Goal: Register for event/course

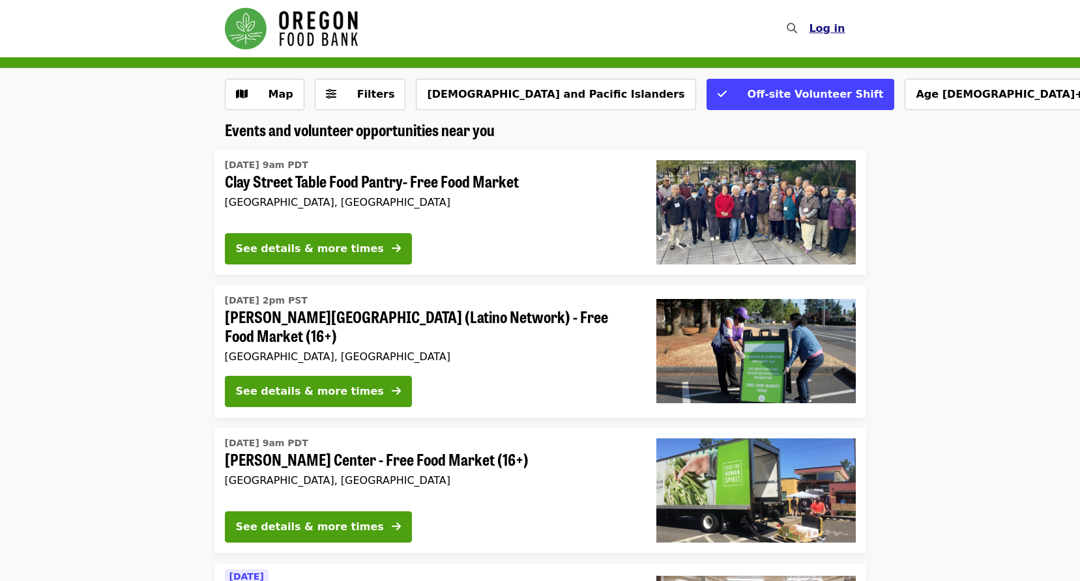
click at [828, 34] on span "Log in" at bounding box center [827, 28] width 36 height 12
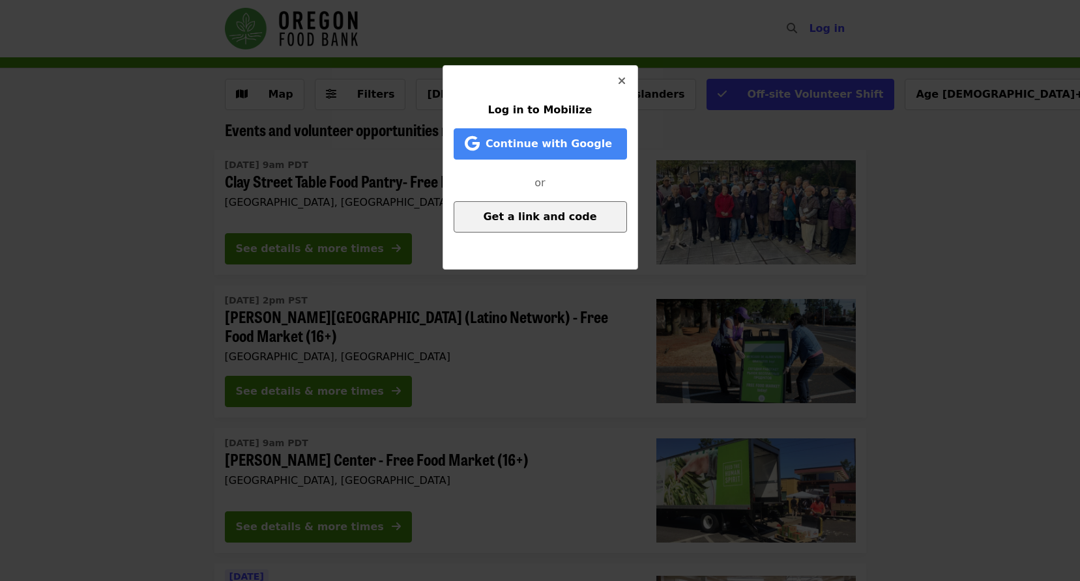
click at [532, 212] on span "Get a link and code" at bounding box center [539, 217] width 113 height 12
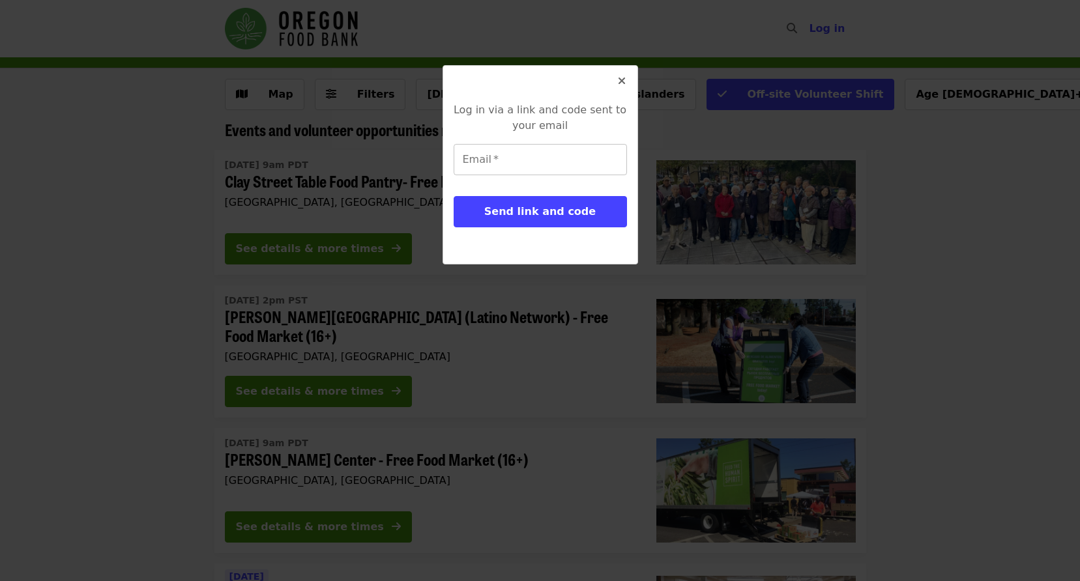
click at [497, 162] on input "Email   *" at bounding box center [540, 159] width 173 height 31
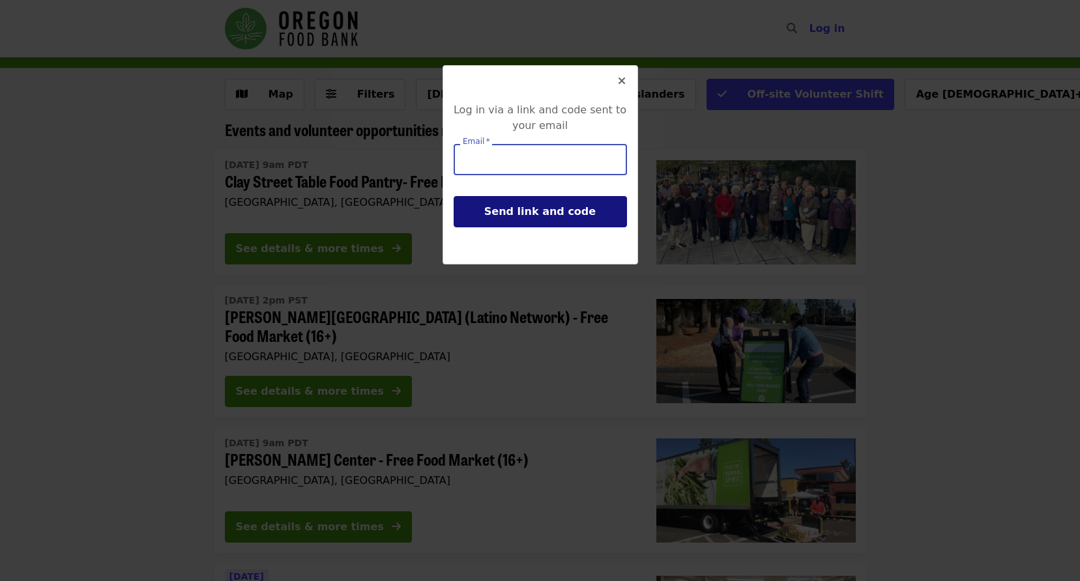
type input "**********"
click at [542, 216] on span "Send link and code" at bounding box center [539, 211] width 111 height 12
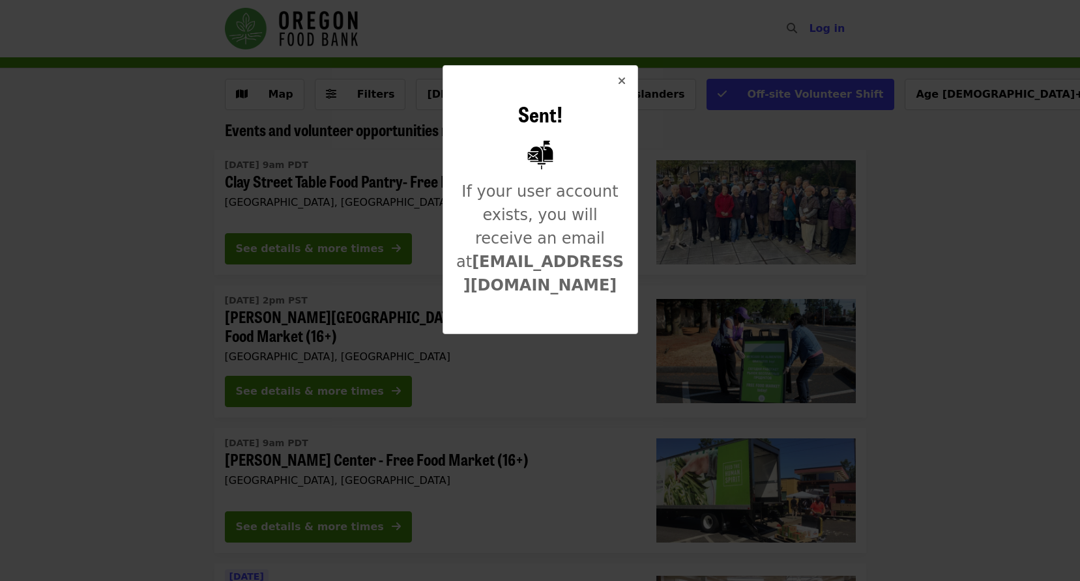
click at [622, 83] on icon "times icon" at bounding box center [622, 81] width 8 height 12
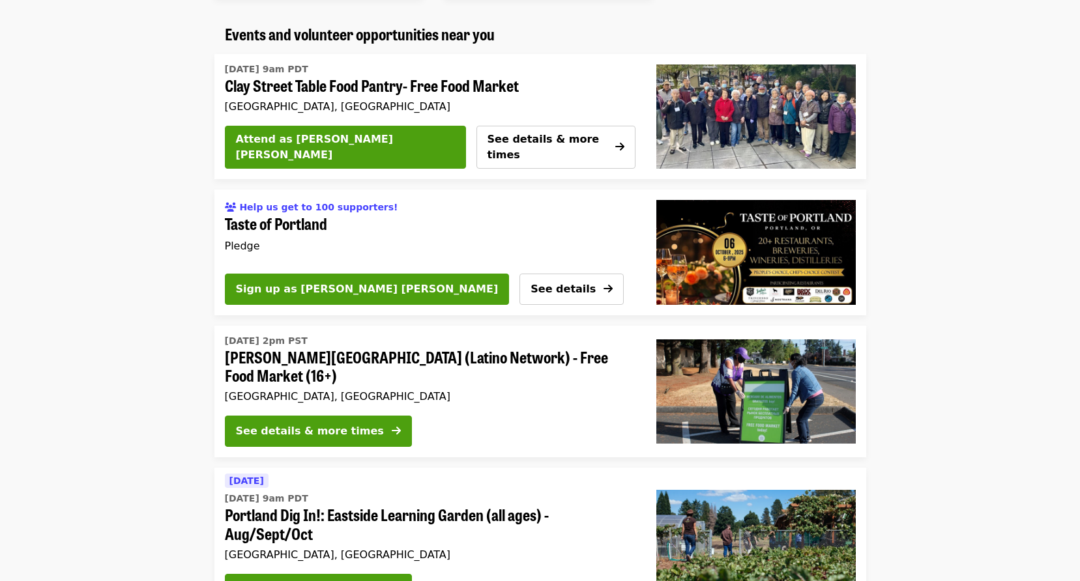
scroll to position [1166, 0]
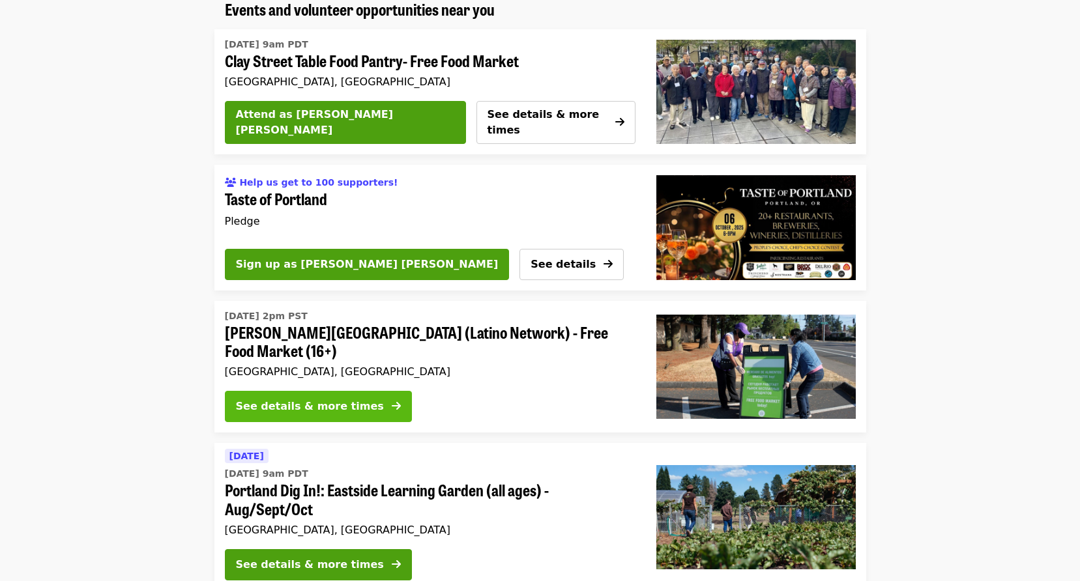
click at [330, 399] on div "See details & more times" at bounding box center [310, 407] width 148 height 16
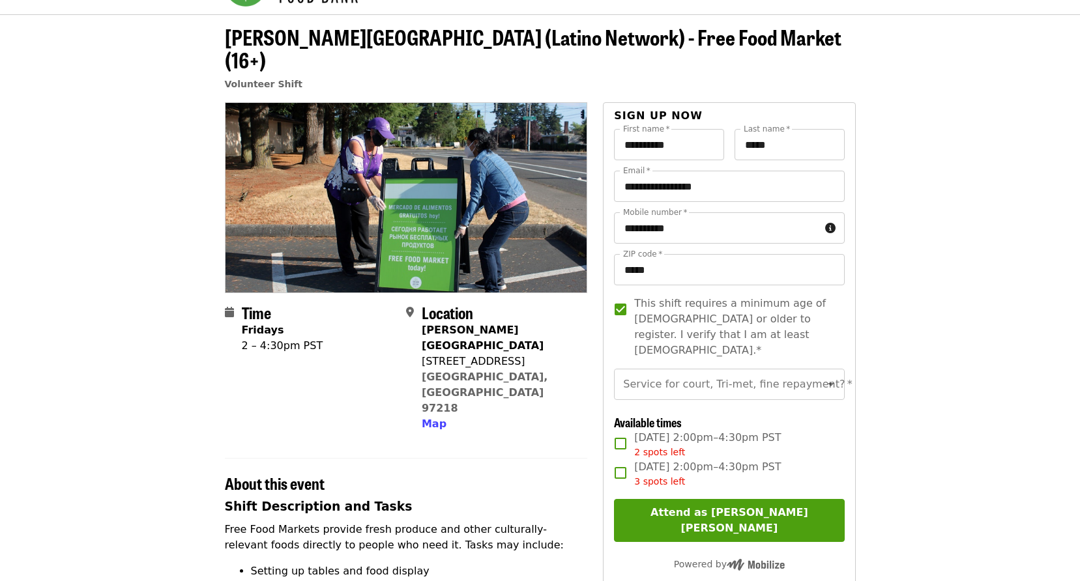
scroll to position [66, 0]
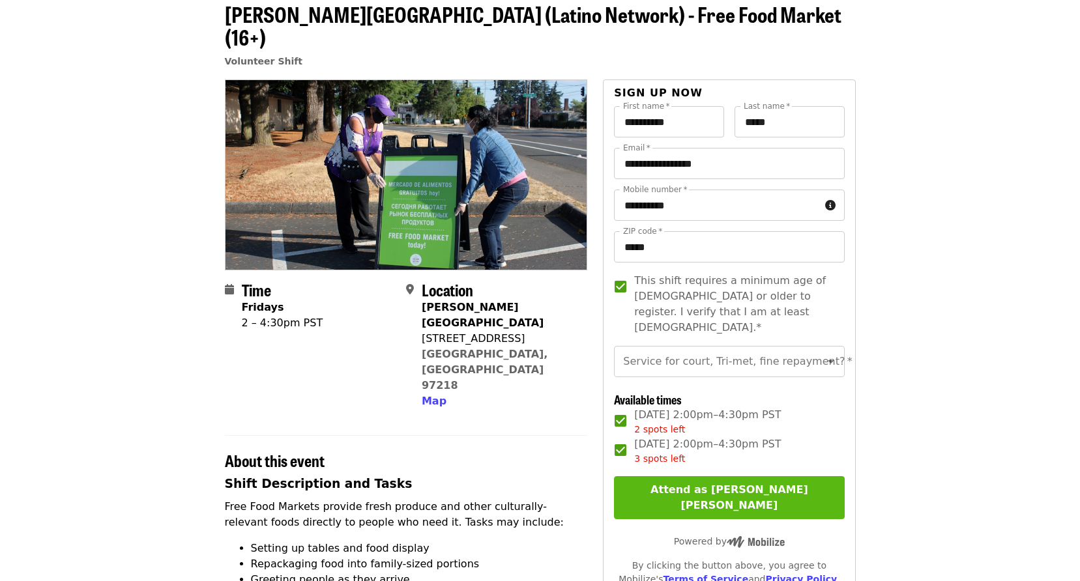
click at [734, 476] on button "Attend as [PERSON_NAME] [PERSON_NAME]" at bounding box center [729, 497] width 230 height 43
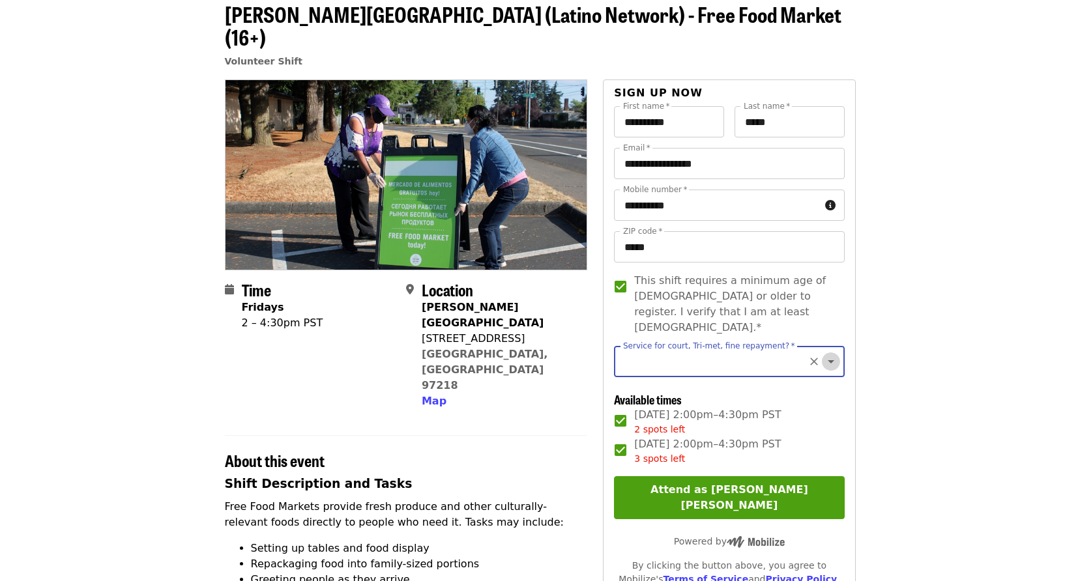
click at [823, 354] on icon "Open" at bounding box center [831, 362] width 16 height 16
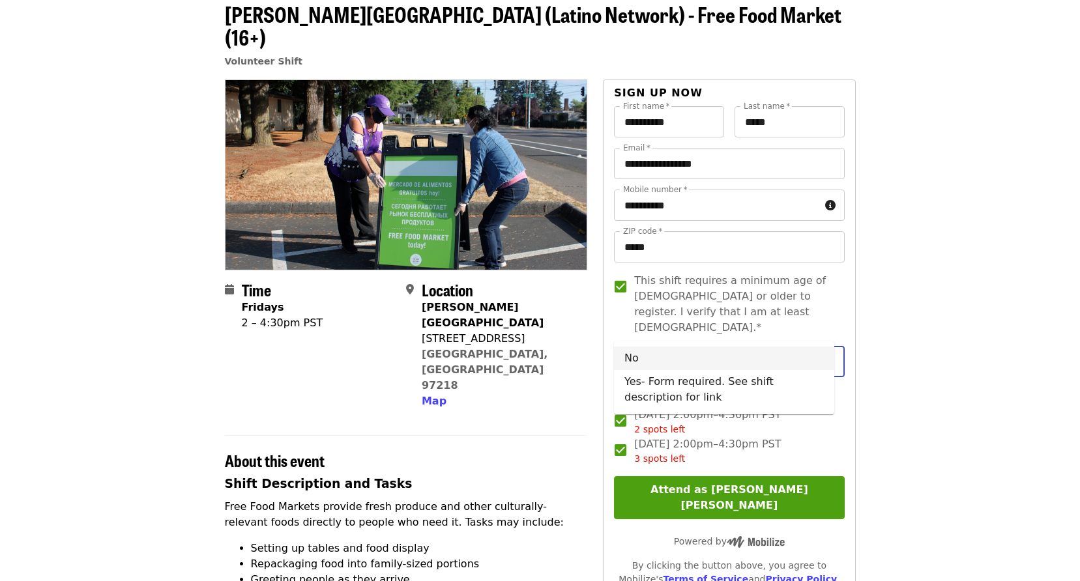
click at [643, 357] on li "No" at bounding box center [724, 358] width 220 height 23
type input "**"
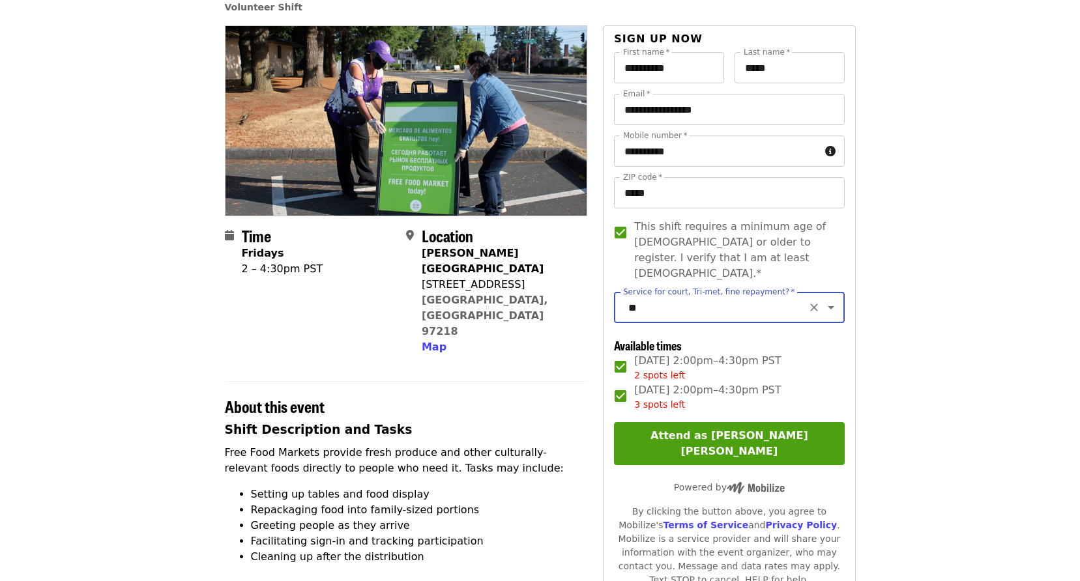
scroll to position [146, 0]
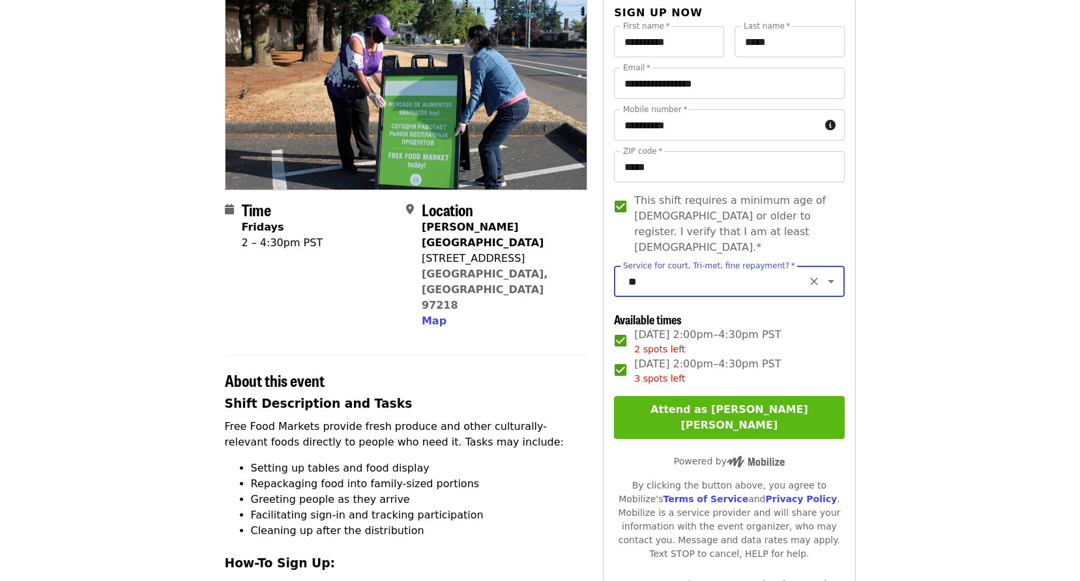
click at [725, 396] on button "Attend as [PERSON_NAME] [PERSON_NAME]" at bounding box center [729, 417] width 230 height 43
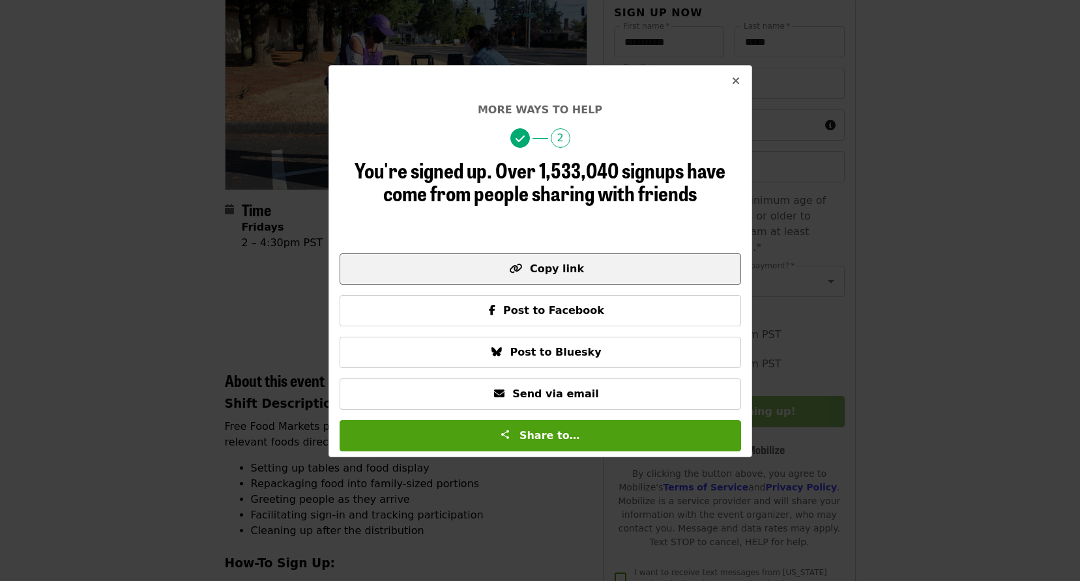
click at [549, 268] on span "Copy link" at bounding box center [557, 269] width 54 height 12
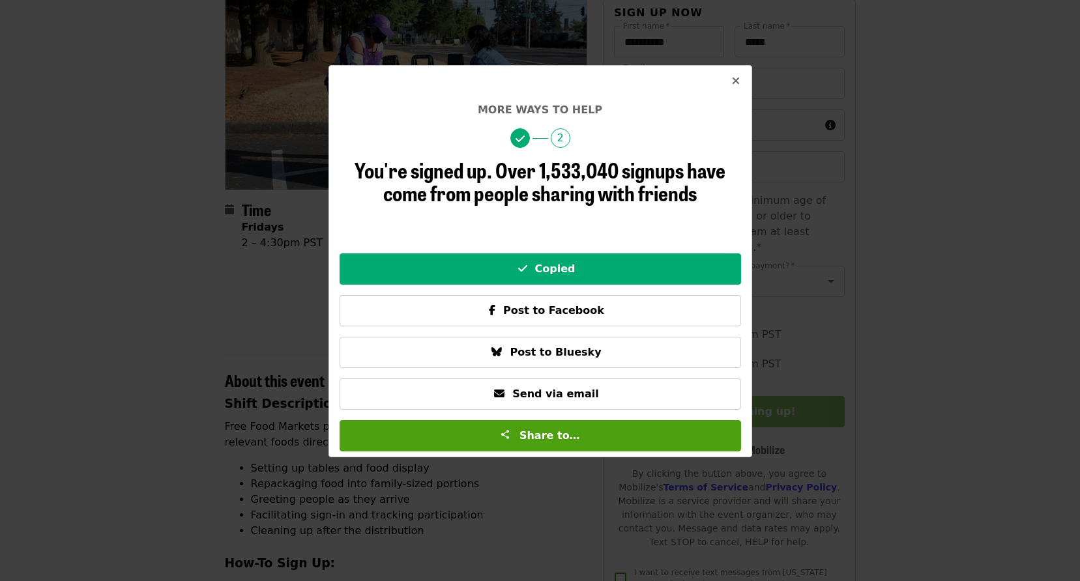
click at [736, 79] on icon "times icon" at bounding box center [736, 81] width 8 height 12
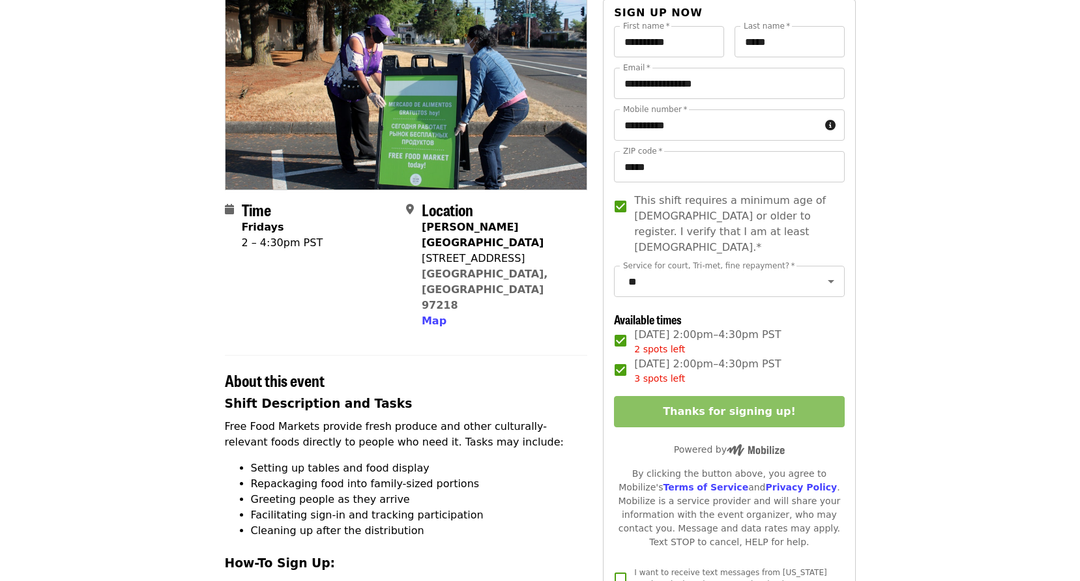
scroll to position [0, 0]
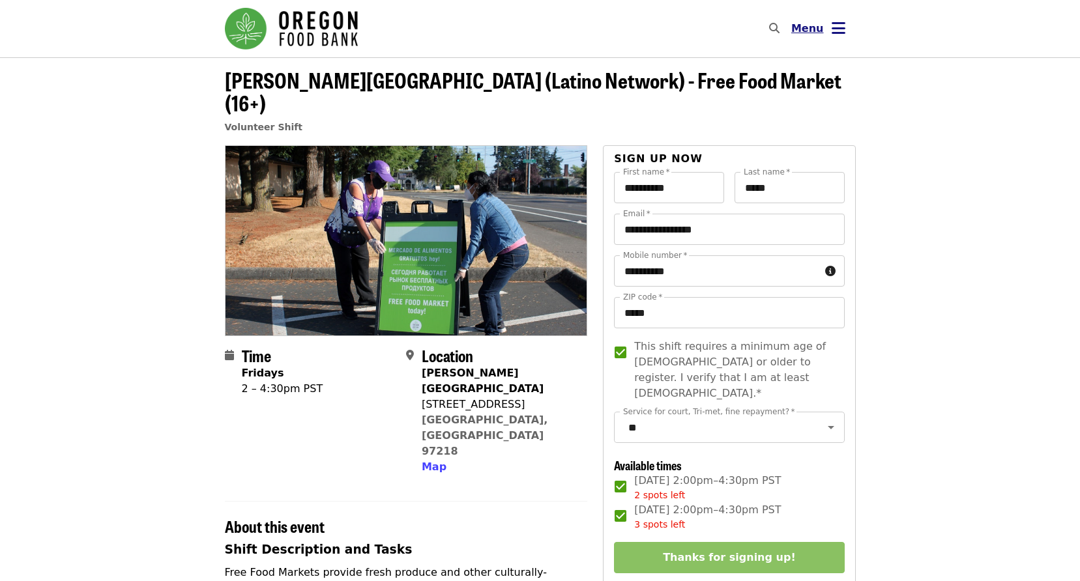
click at [809, 35] on span "Menu" at bounding box center [807, 29] width 33 height 16
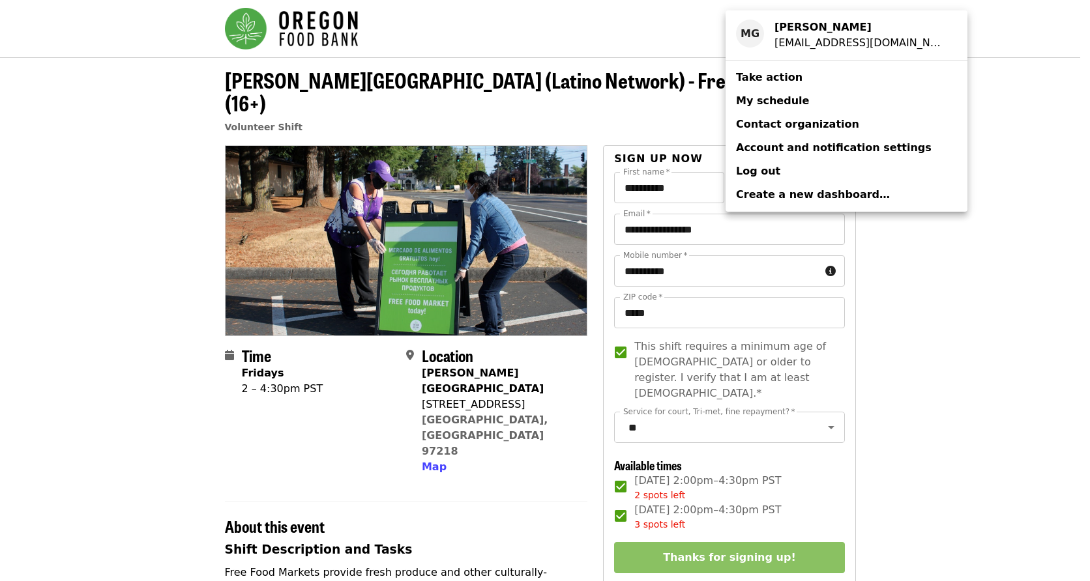
click at [755, 99] on span "My schedule" at bounding box center [772, 100] width 73 height 12
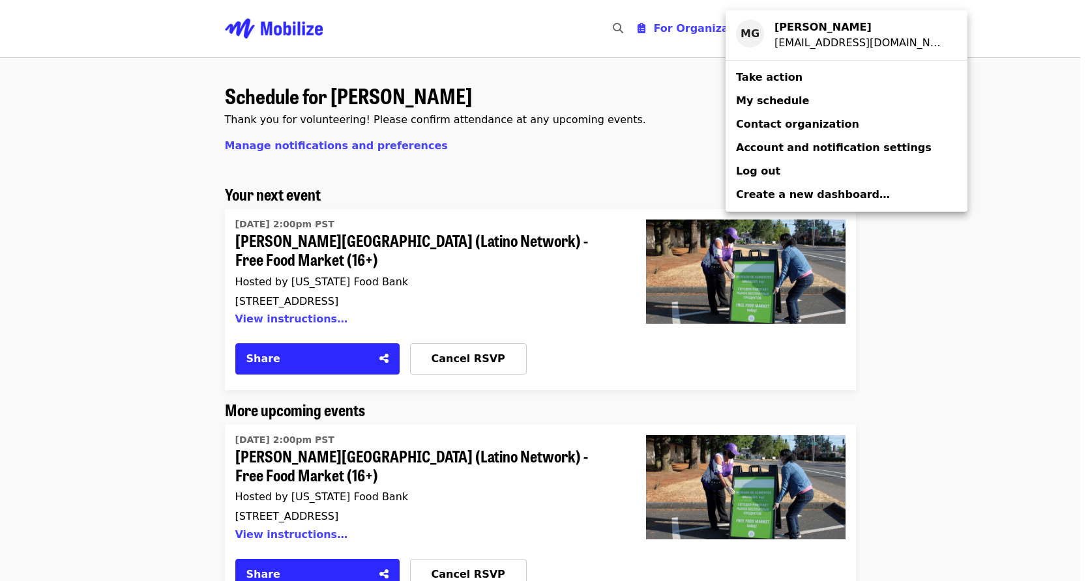
click at [171, 338] on div "Account menu" at bounding box center [545, 290] width 1090 height 581
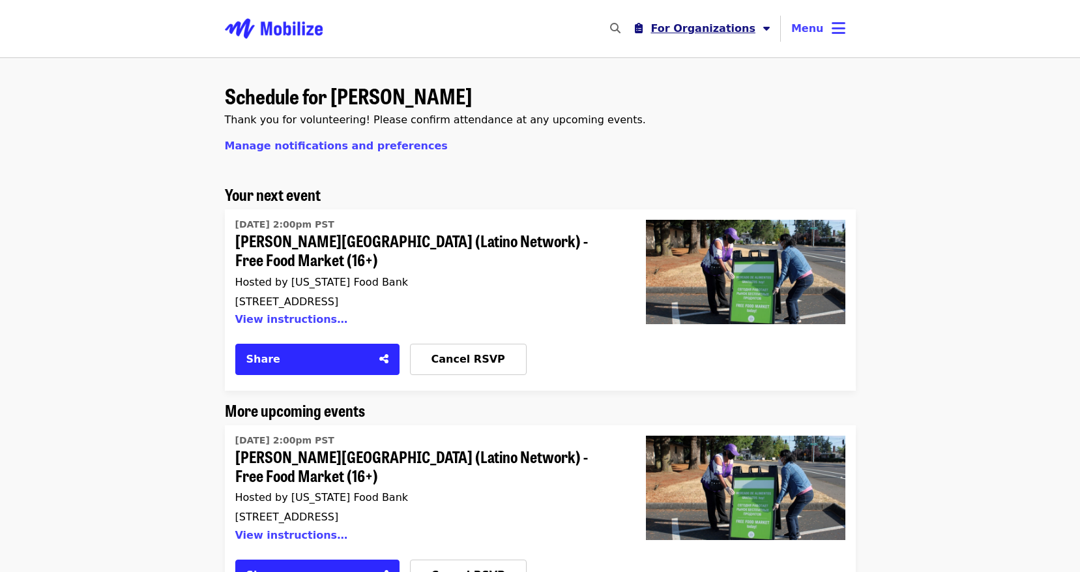
click at [765, 28] on button "For Organizations" at bounding box center [702, 29] width 156 height 26
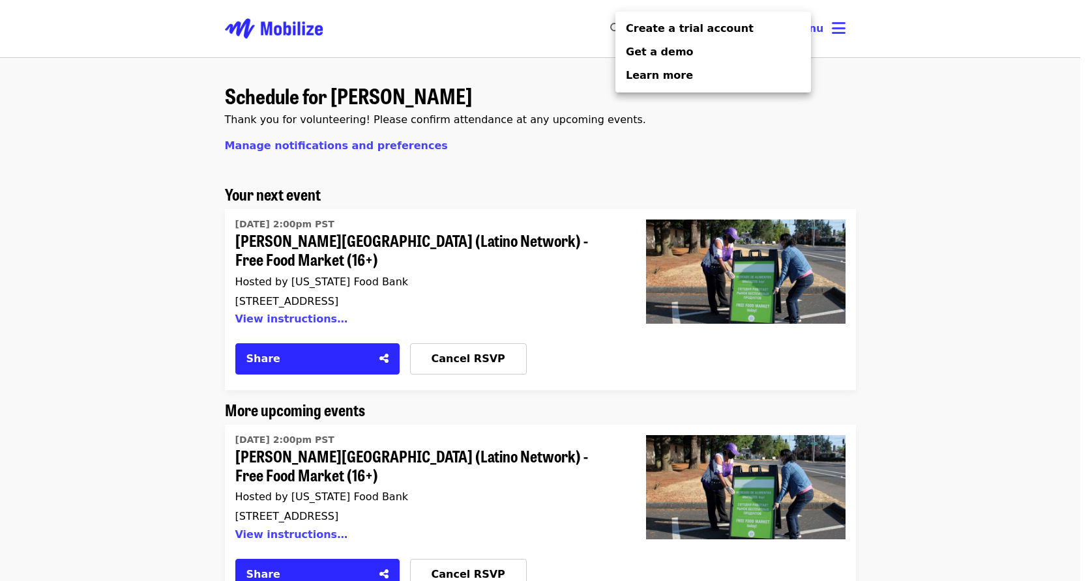
click at [765, 28] on link "Create a trial account" at bounding box center [713, 28] width 196 height 23
